Goal: Browse casually: Explore the website without a specific task or goal

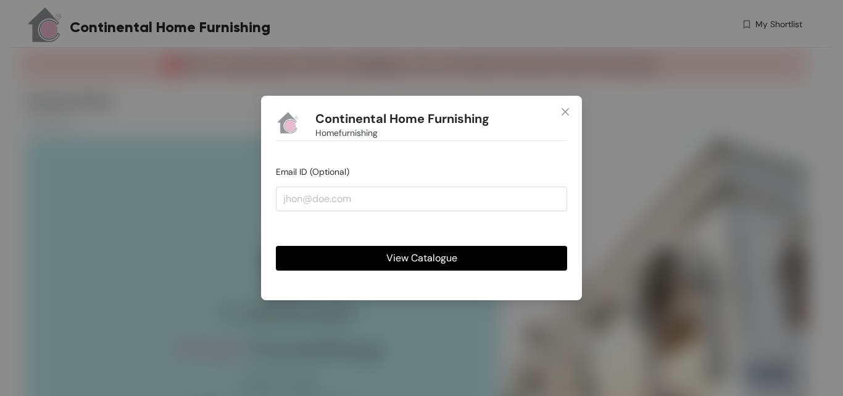
click at [407, 260] on span "View Catalogue" at bounding box center [421, 257] width 71 height 15
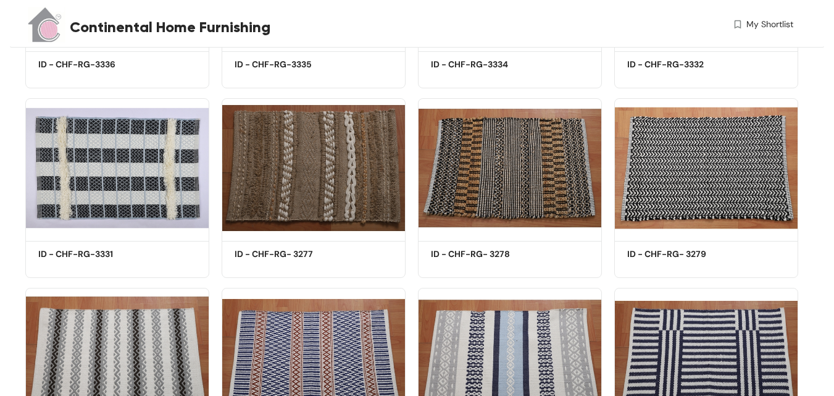
scroll to position [1482, 0]
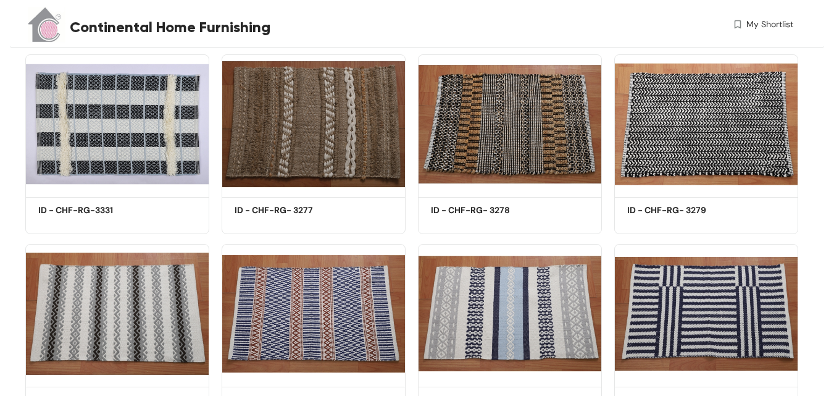
click at [437, 256] on img at bounding box center [510, 313] width 184 height 139
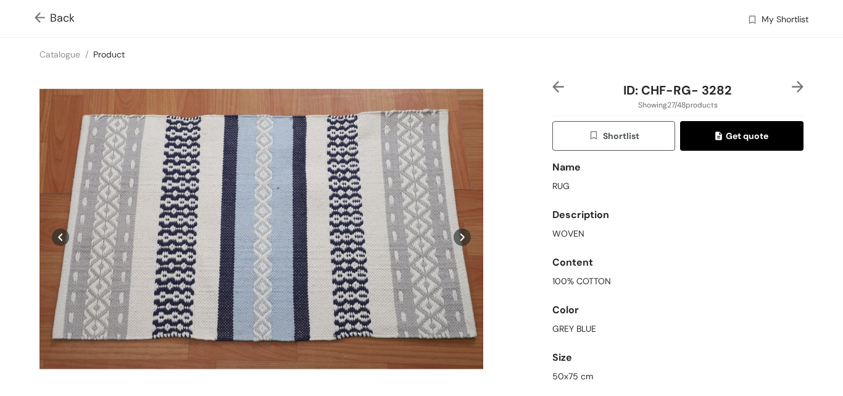
click at [34, 10] on div "Back My Shortlist" at bounding box center [421, 18] width 843 height 37
click at [792, 88] on img at bounding box center [798, 87] width 12 height 12
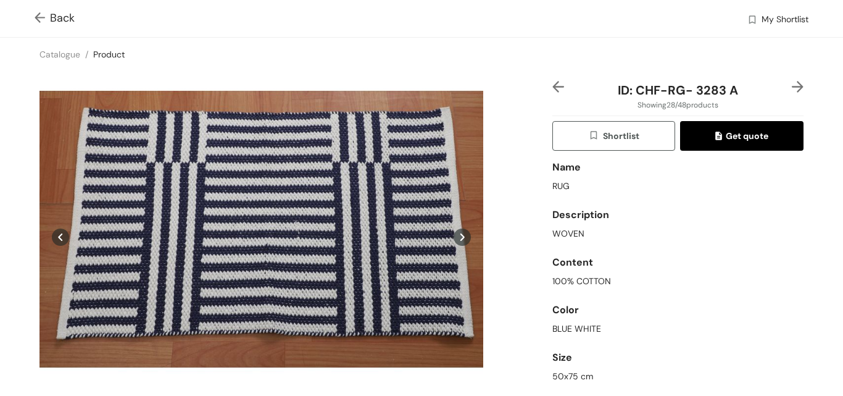
click at [792, 86] on img at bounding box center [798, 87] width 12 height 12
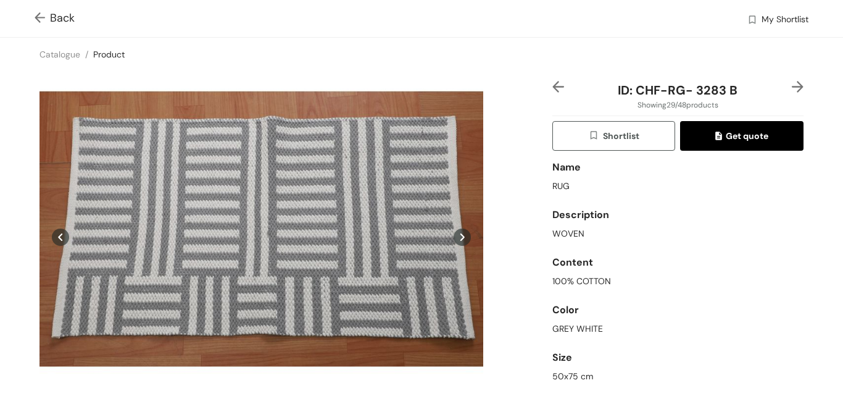
click at [792, 86] on img at bounding box center [798, 87] width 12 height 12
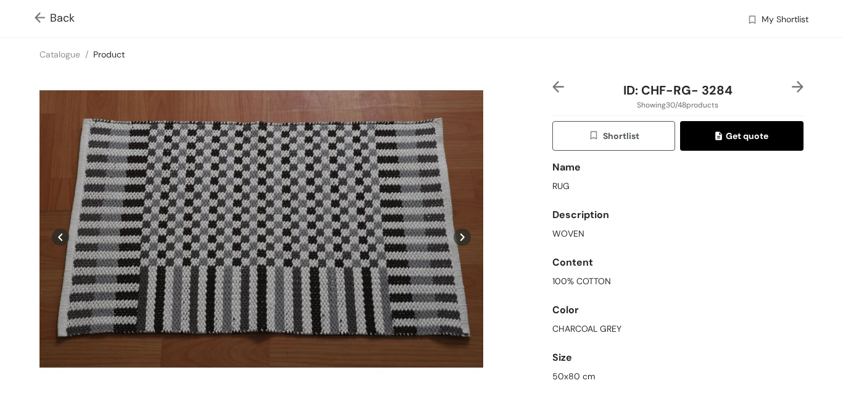
click at [792, 86] on img at bounding box center [798, 87] width 12 height 12
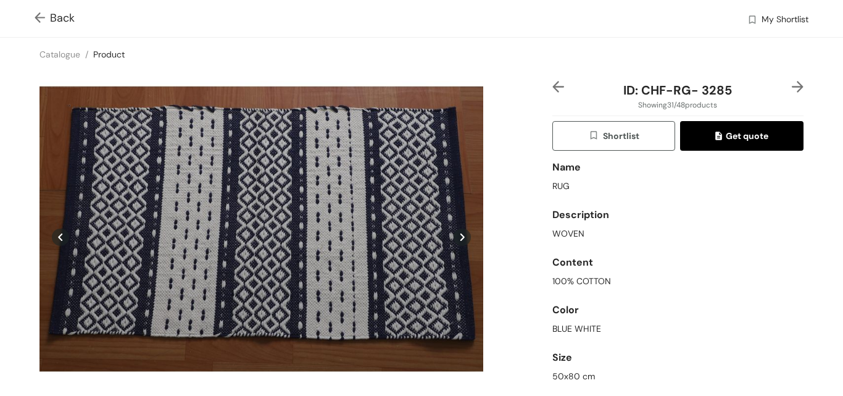
click at [792, 86] on img at bounding box center [798, 87] width 12 height 12
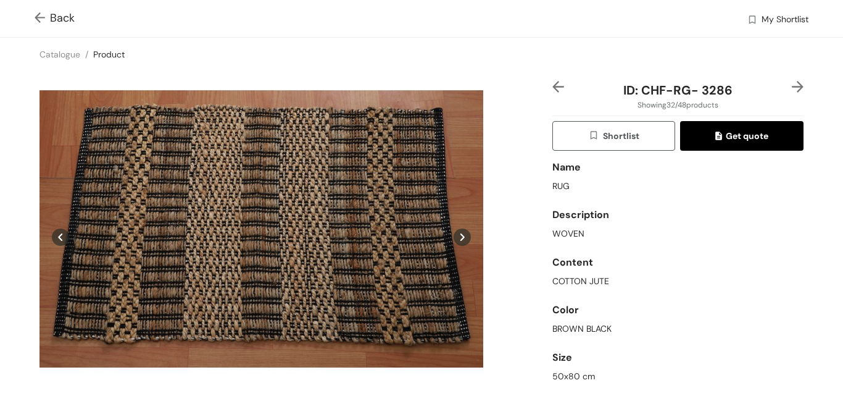
click at [792, 86] on img at bounding box center [798, 87] width 12 height 12
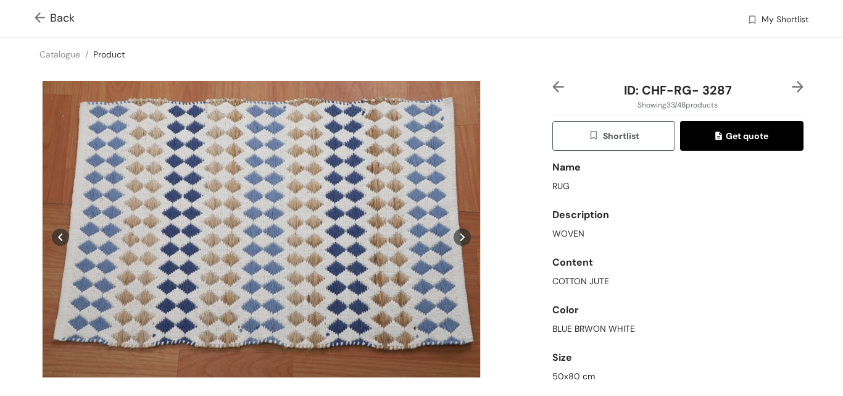
click at [792, 86] on img at bounding box center [798, 87] width 12 height 12
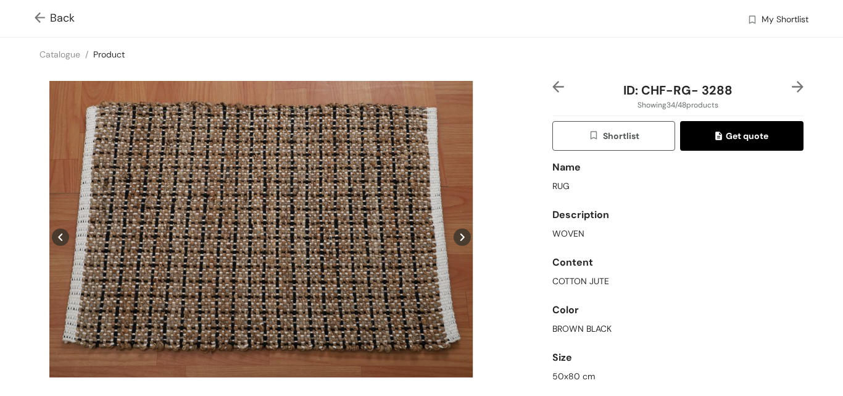
click at [792, 86] on img at bounding box center [798, 87] width 12 height 12
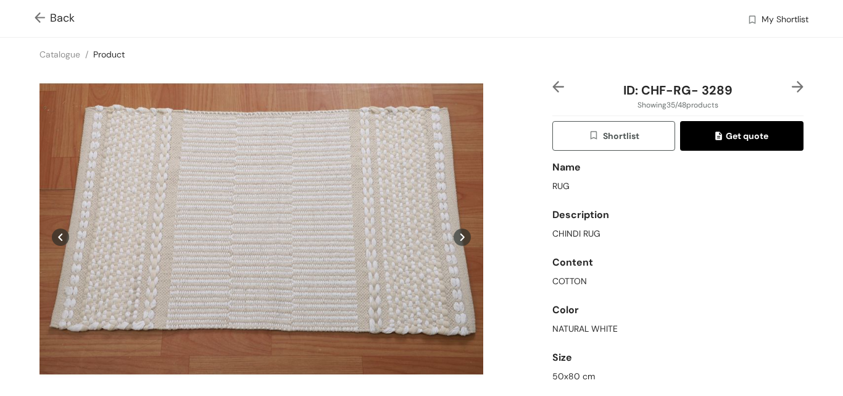
click at [792, 86] on img at bounding box center [798, 87] width 12 height 12
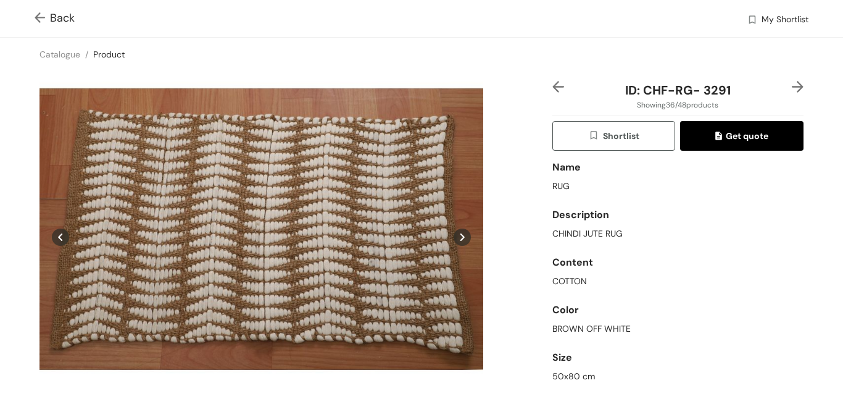
click at [792, 86] on img at bounding box center [798, 87] width 12 height 12
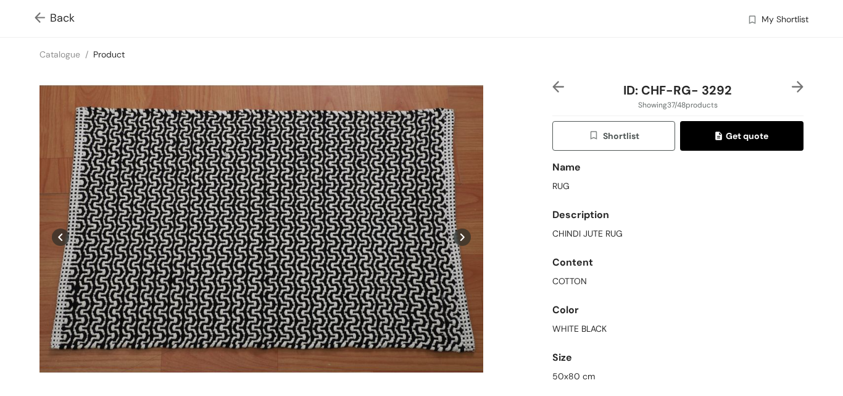
click at [792, 86] on img at bounding box center [798, 87] width 12 height 12
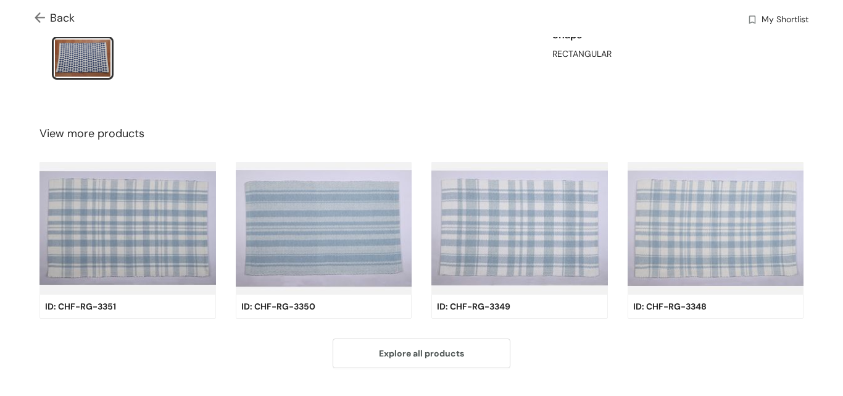
scroll to position [370, 0]
click at [465, 222] on img at bounding box center [519, 227] width 177 height 133
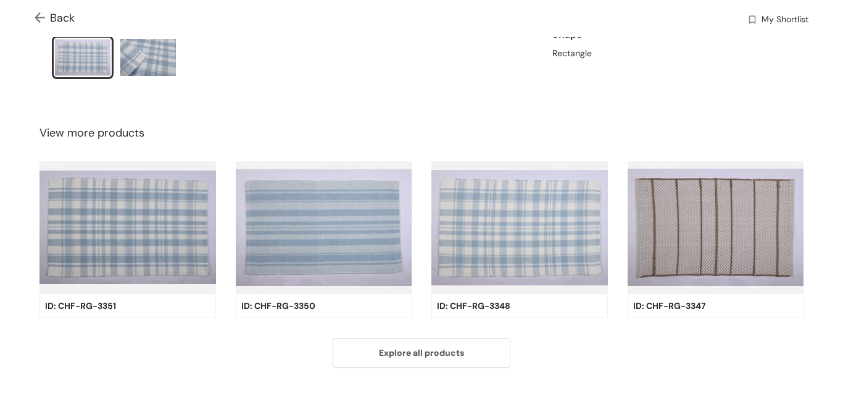
click at [576, 220] on img at bounding box center [519, 227] width 177 height 133
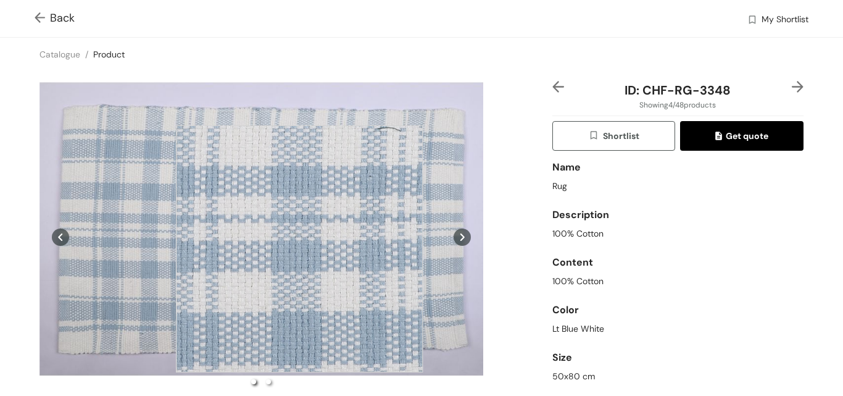
scroll to position [185, 0]
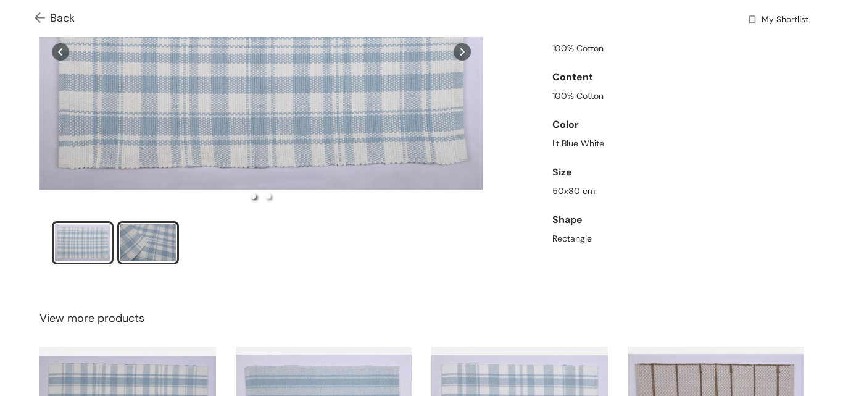
click at [142, 242] on div "slide item 2" at bounding box center [148, 242] width 56 height 37
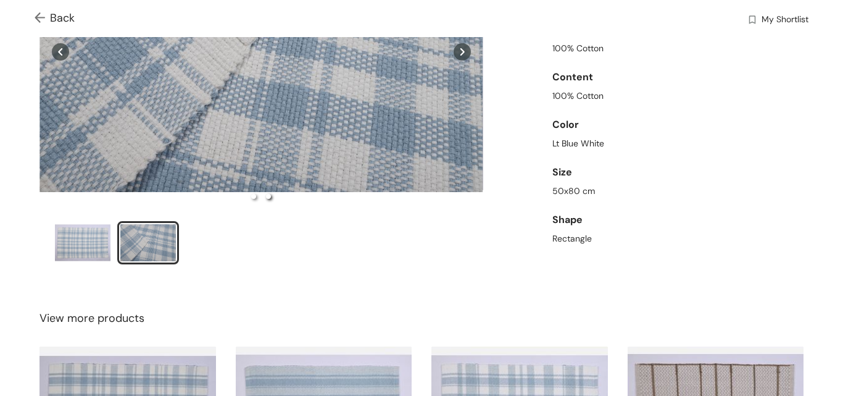
click at [461, 52] on icon at bounding box center [463, 51] width 4 height 7
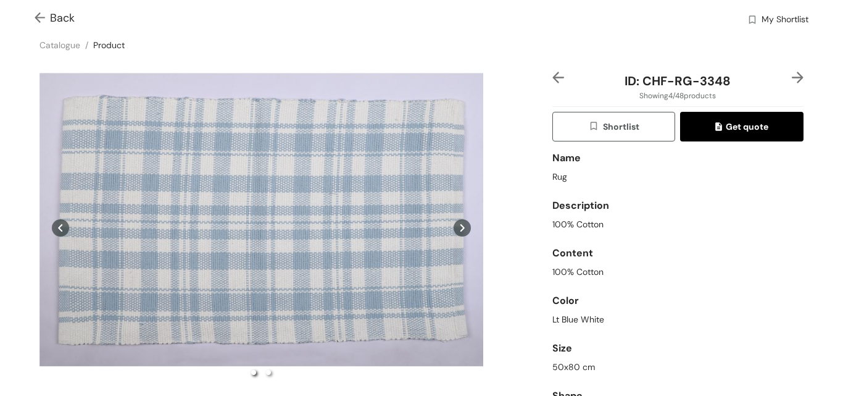
scroll to position [0, 0]
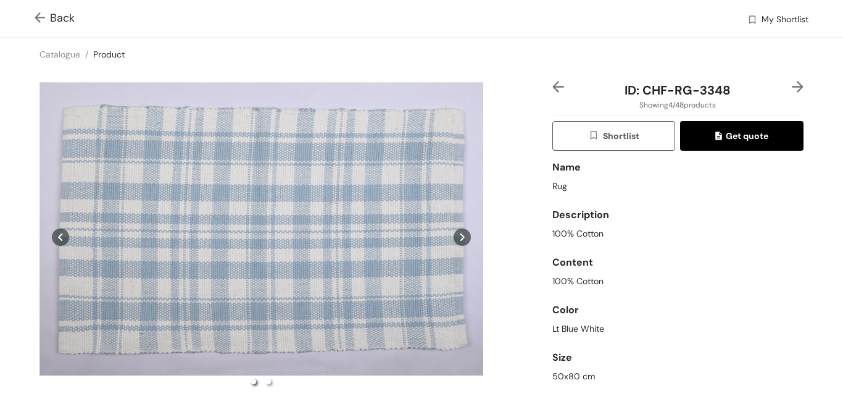
click at [458, 233] on icon at bounding box center [462, 236] width 17 height 17
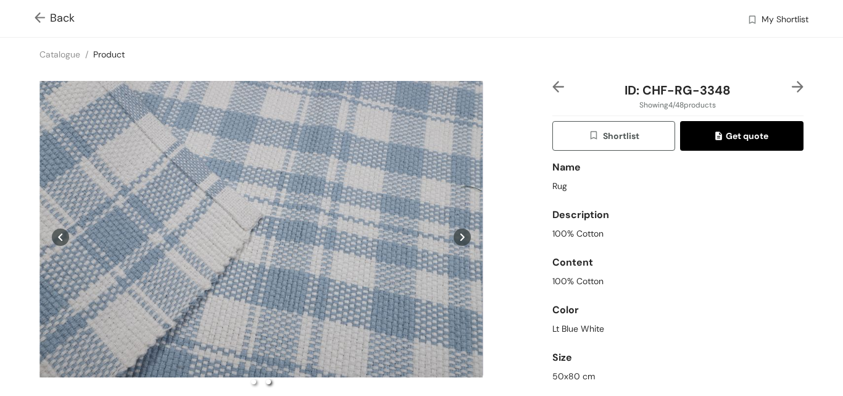
click at [458, 233] on icon at bounding box center [462, 236] width 17 height 17
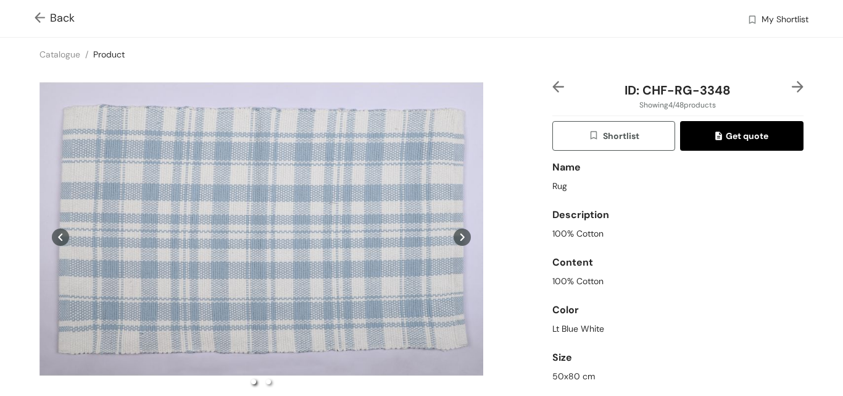
click at [458, 233] on icon at bounding box center [462, 236] width 17 height 17
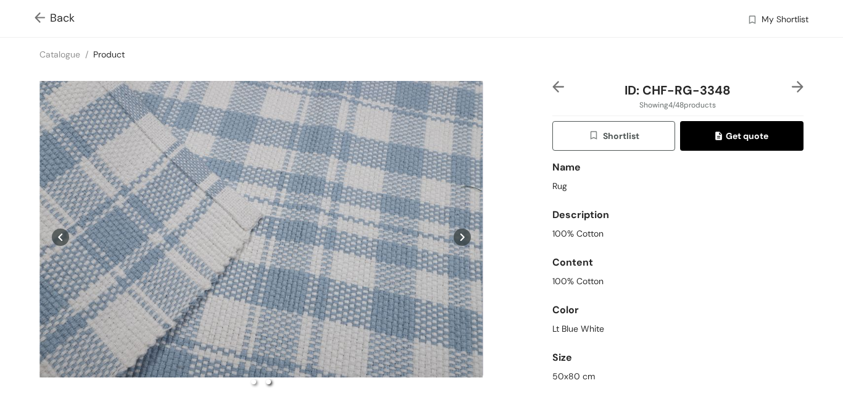
click at [458, 233] on icon at bounding box center [462, 236] width 17 height 17
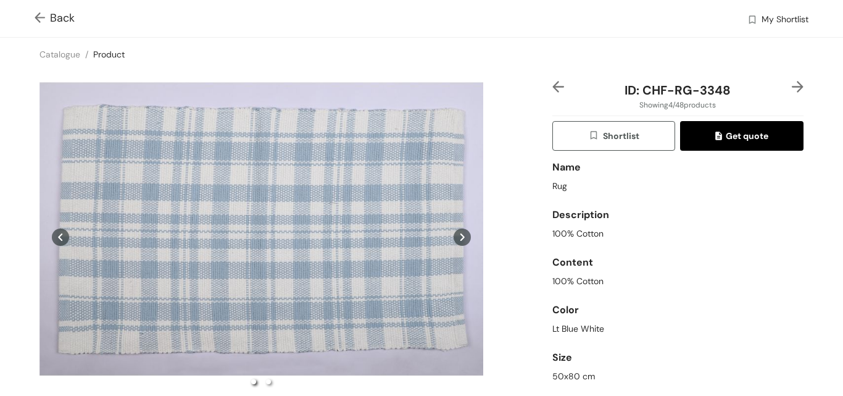
click at [458, 233] on icon at bounding box center [462, 236] width 17 height 17
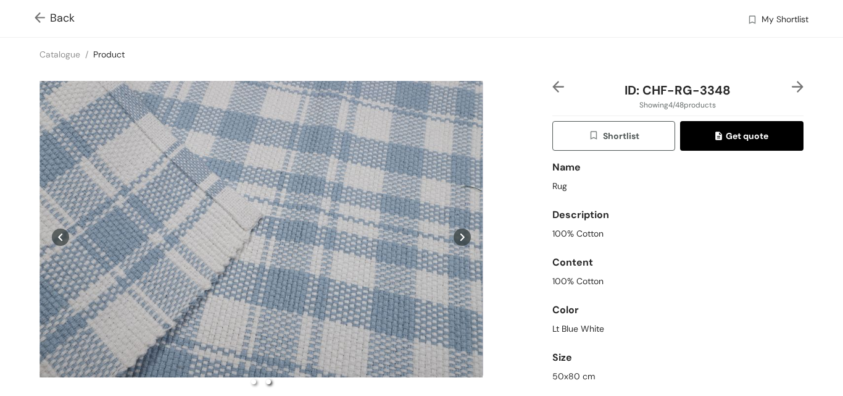
click at [792, 90] on img at bounding box center [798, 87] width 12 height 12
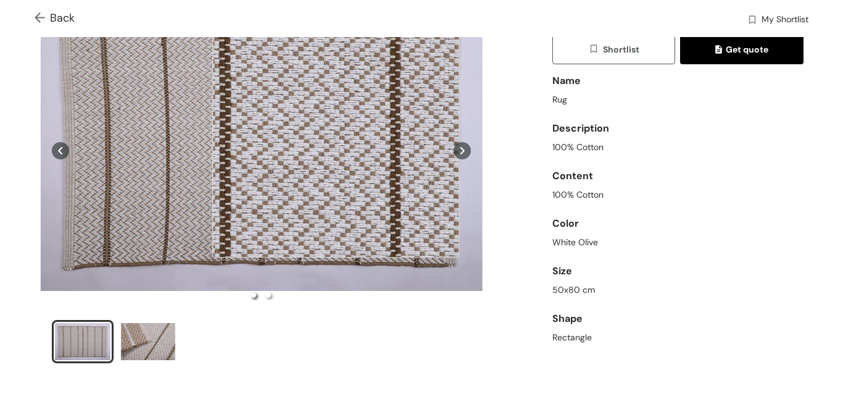
scroll to position [123, 0]
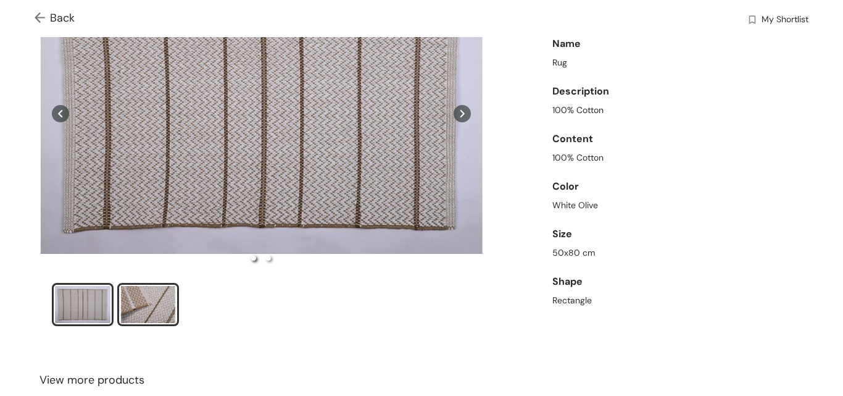
click at [162, 304] on div "slide item 2" at bounding box center [148, 304] width 56 height 37
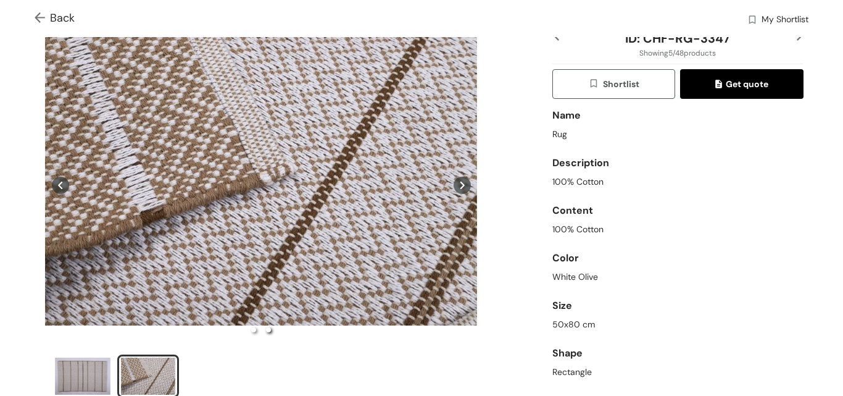
scroll to position [0, 0]
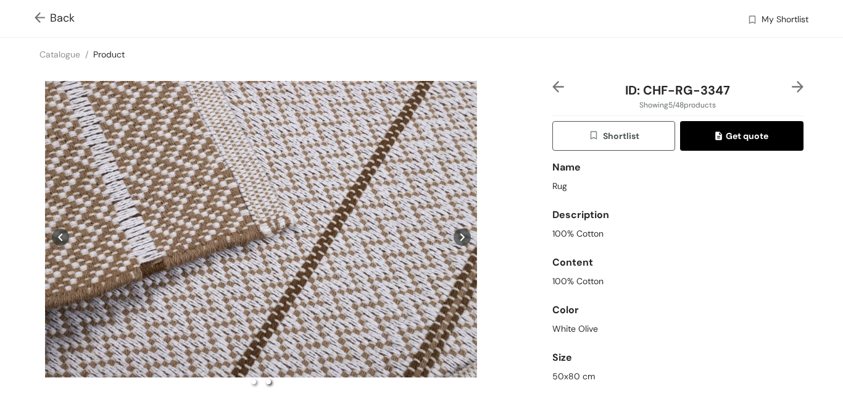
click at [792, 81] on img at bounding box center [798, 87] width 12 height 12
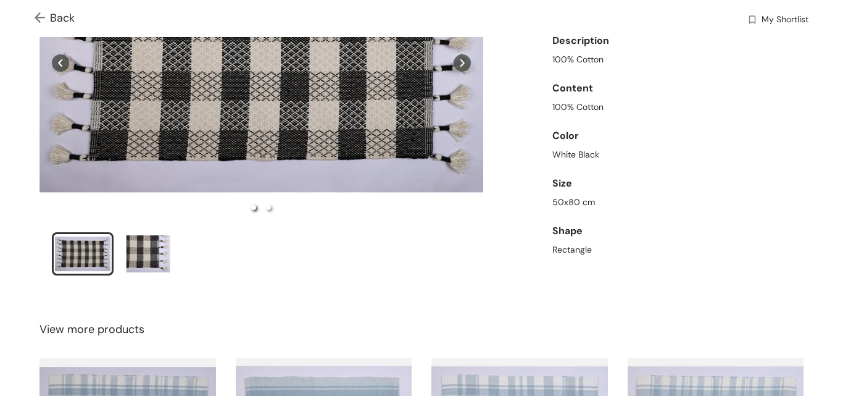
scroll to position [185, 0]
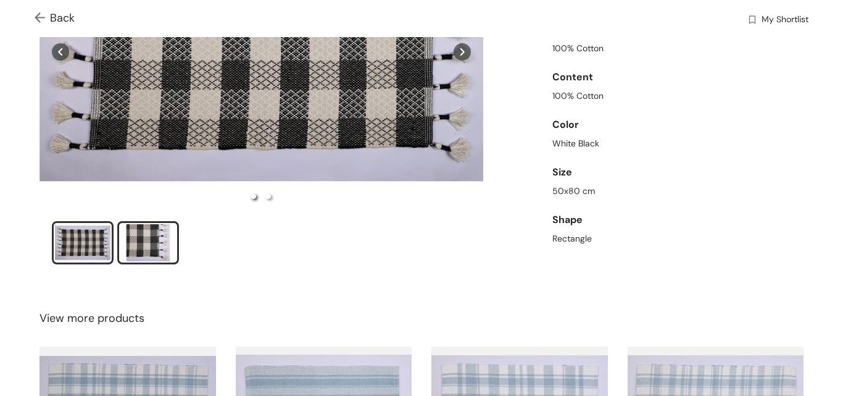
click at [164, 249] on div "slide item 2" at bounding box center [148, 242] width 56 height 37
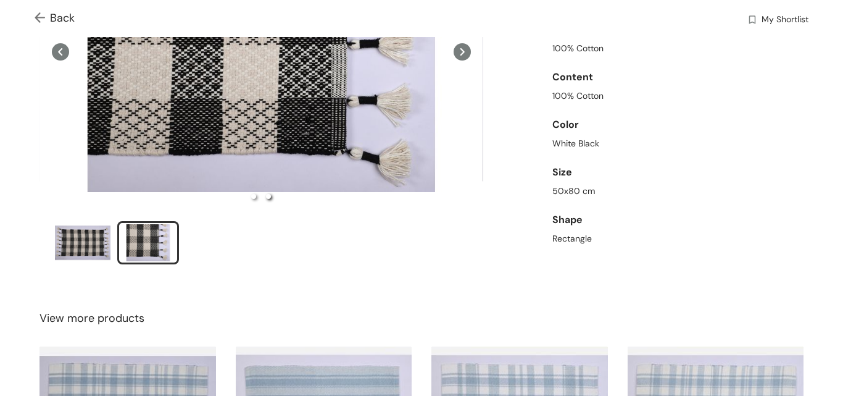
scroll to position [62, 0]
